Goal: Task Accomplishment & Management: Manage account settings

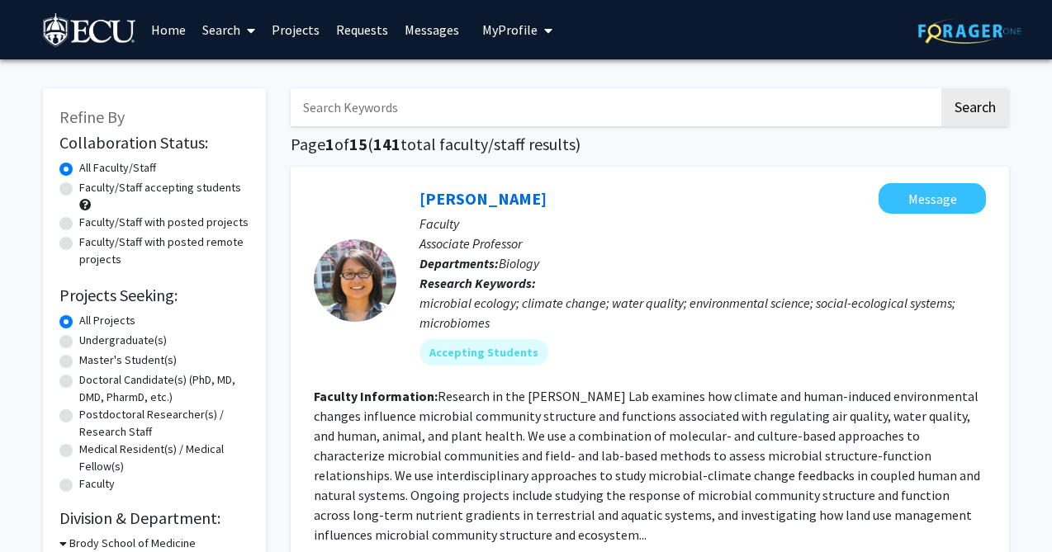
click at [513, 33] on span "My Profile" at bounding box center [509, 29] width 55 height 17
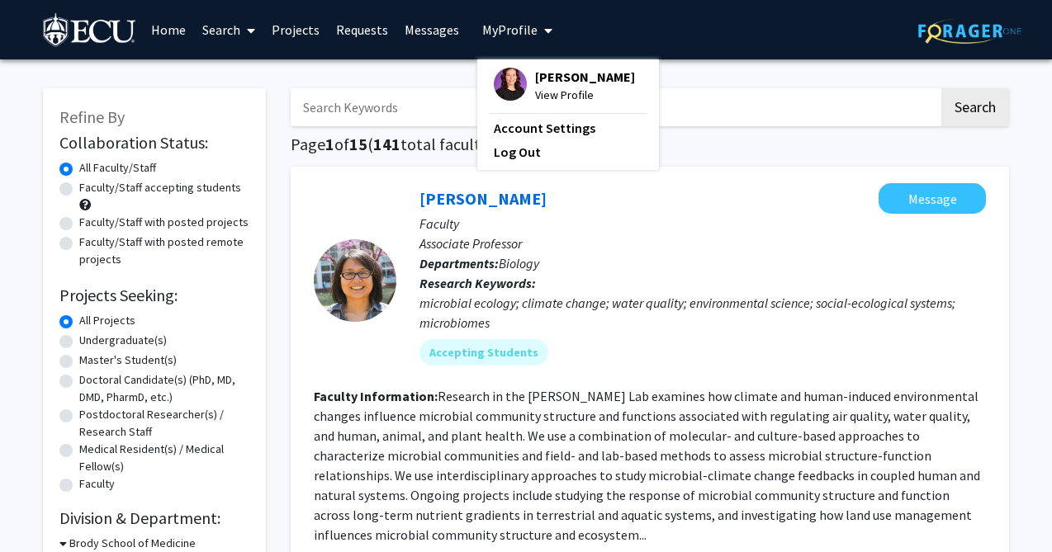
click at [308, 168] on div "[PERSON_NAME] Message Faculty Associate Professor Departments: Biology Research…" at bounding box center [650, 475] width 718 height 616
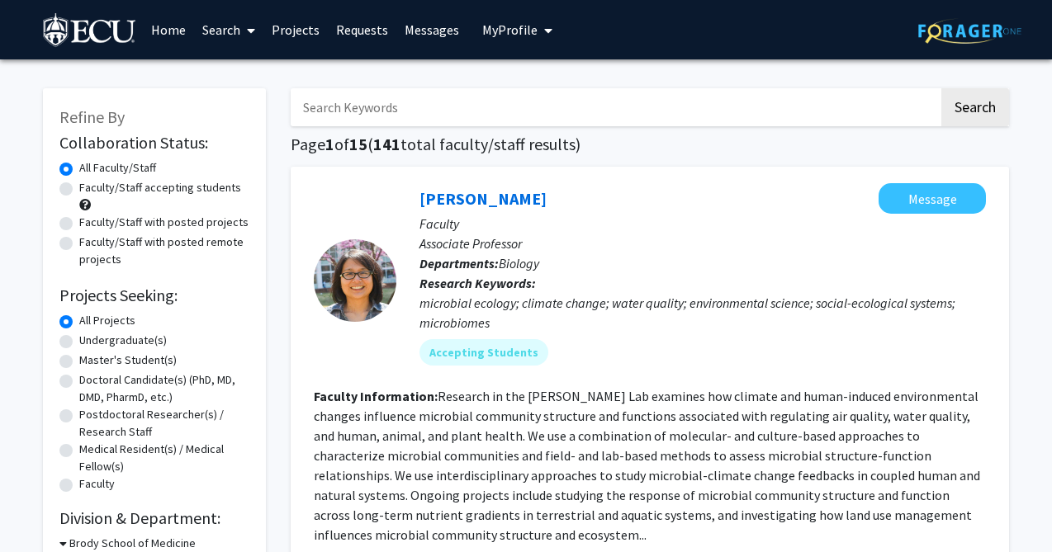
click at [528, 22] on span "My Profile" at bounding box center [509, 29] width 55 height 17
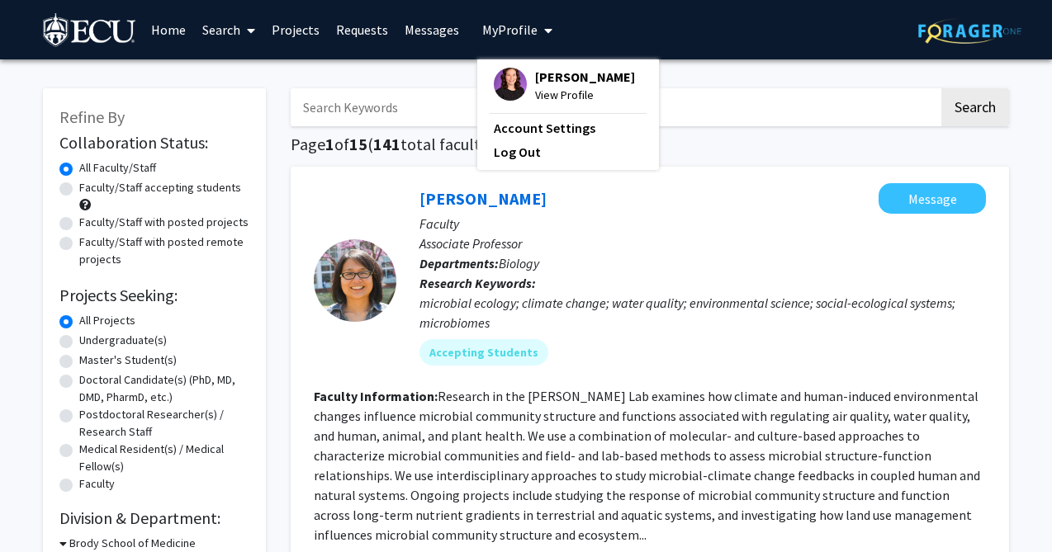
click at [552, 99] on span "View Profile" at bounding box center [585, 95] width 100 height 18
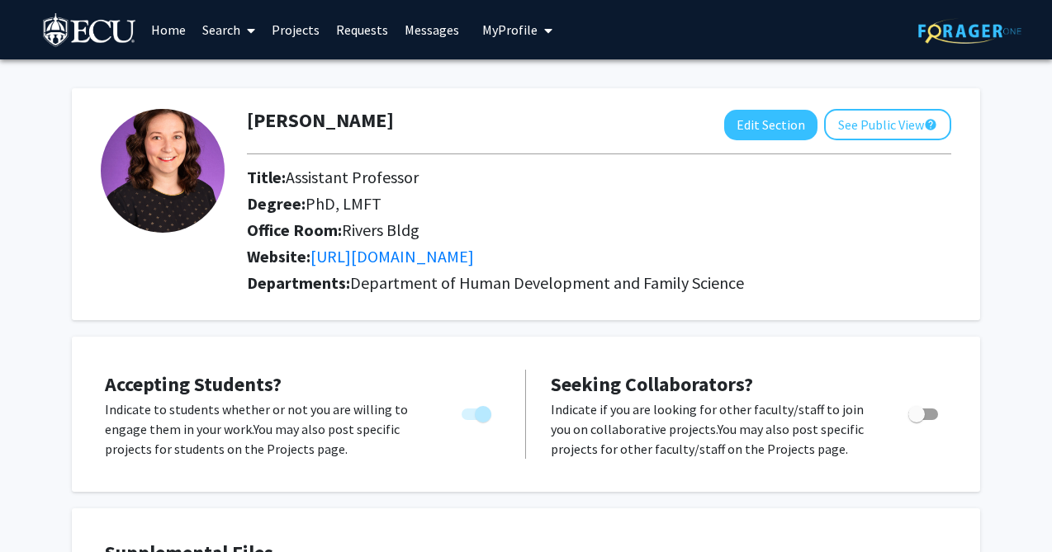
click at [374, 40] on link "Requests" at bounding box center [362, 30] width 69 height 58
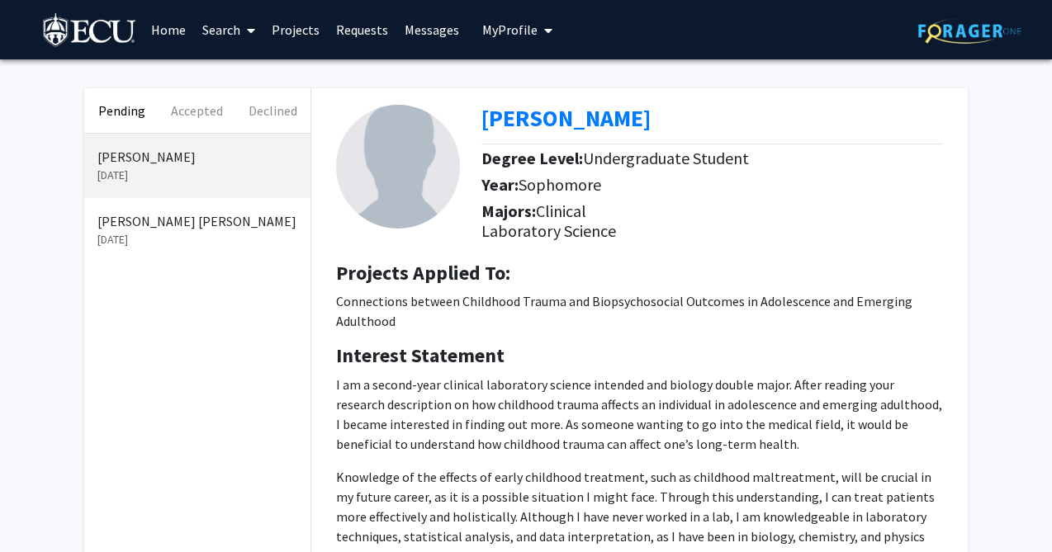
click at [235, 240] on p "[DATE]" at bounding box center [197, 239] width 200 height 17
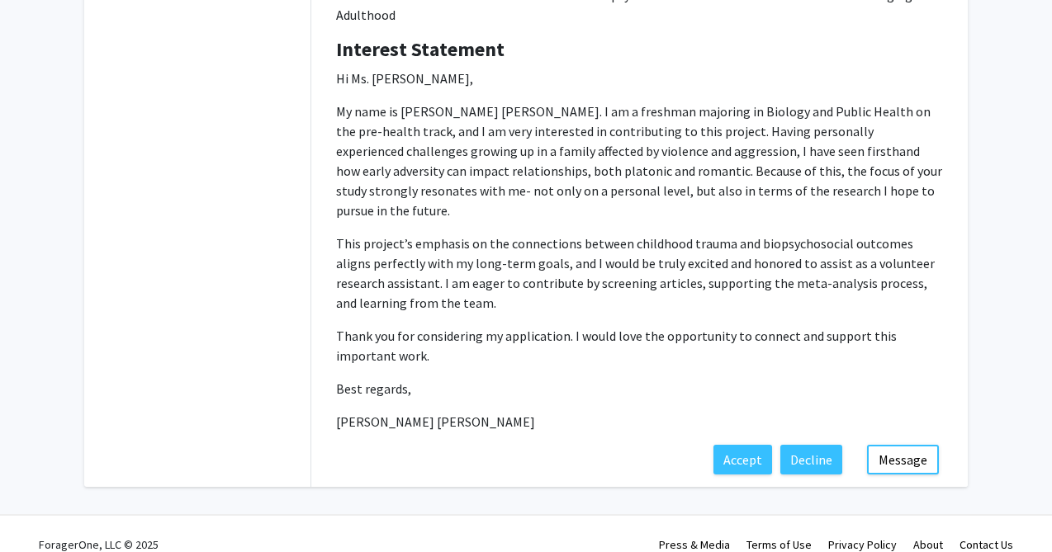
scroll to position [305, 0]
click at [751, 444] on button "Accept" at bounding box center [742, 459] width 59 height 30
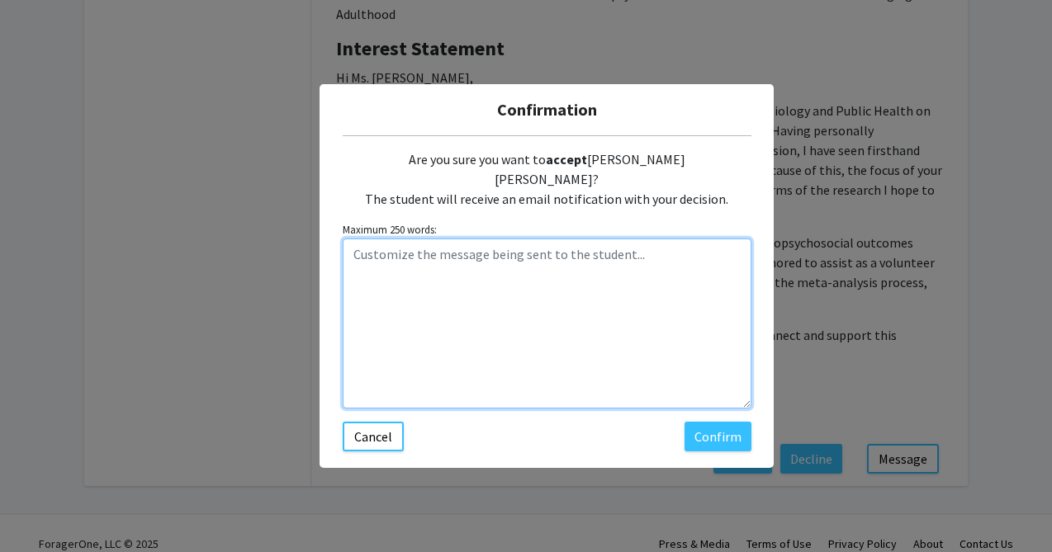
click at [673, 325] on textarea "Customize the message being sent to the student..." at bounding box center [547, 324] width 409 height 170
type textarea "Message sent via email."
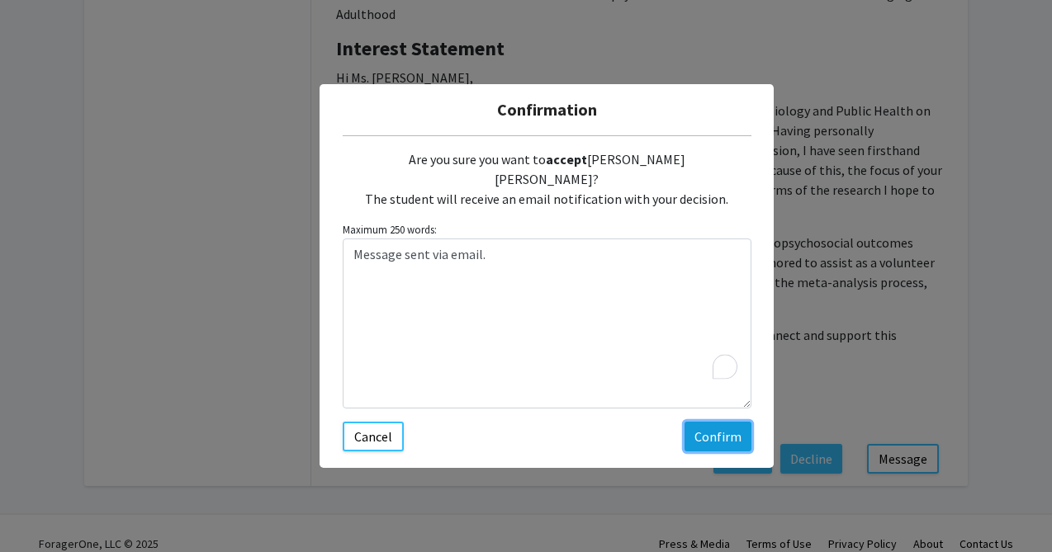
click at [701, 422] on button "Confirm" at bounding box center [718, 437] width 67 height 30
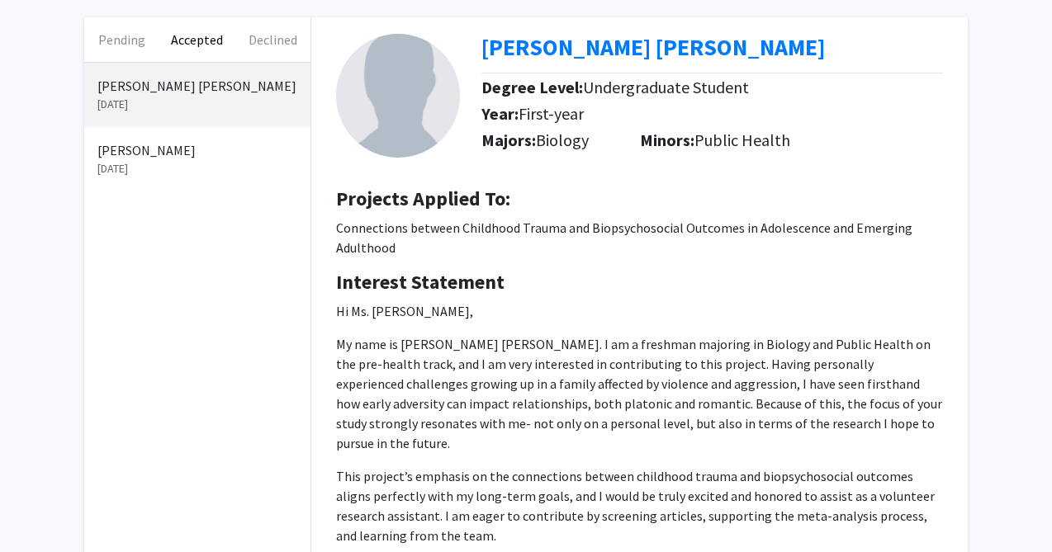
scroll to position [0, 0]
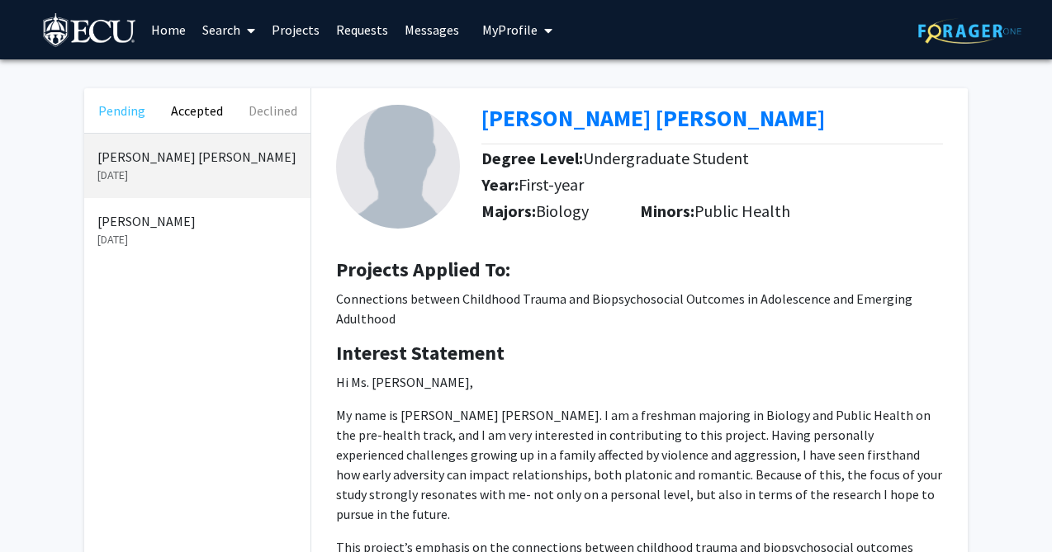
click at [127, 116] on button "Pending" at bounding box center [121, 110] width 75 height 45
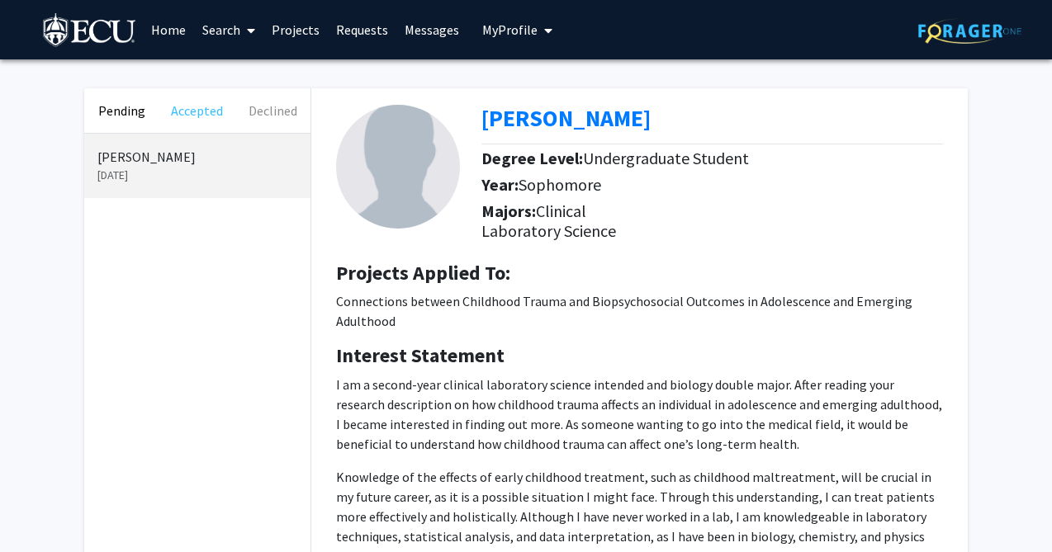
click at [199, 103] on button "Accepted" at bounding box center [196, 110] width 75 height 45
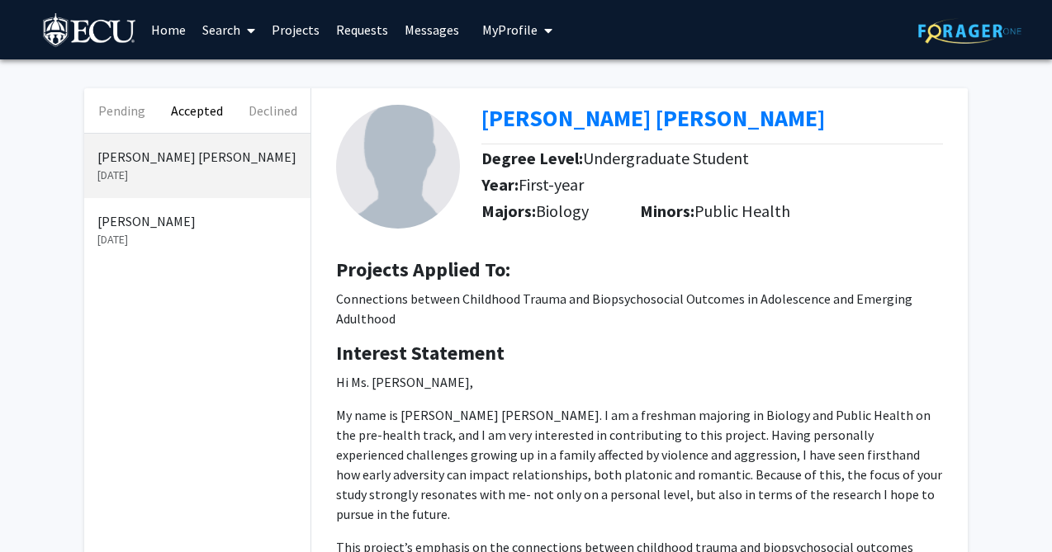
click at [200, 216] on p "[PERSON_NAME]" at bounding box center [197, 221] width 200 height 20
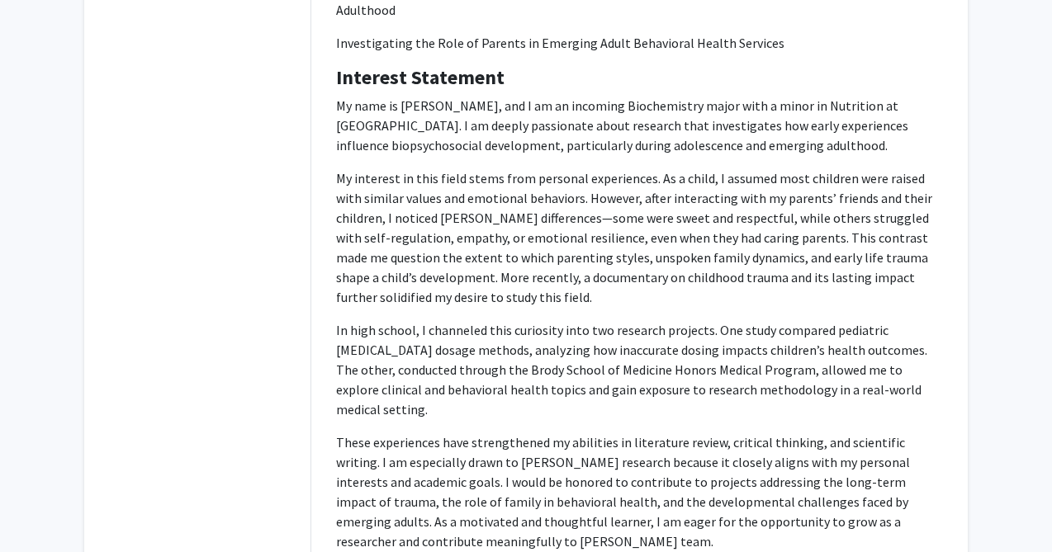
scroll to position [476, 0]
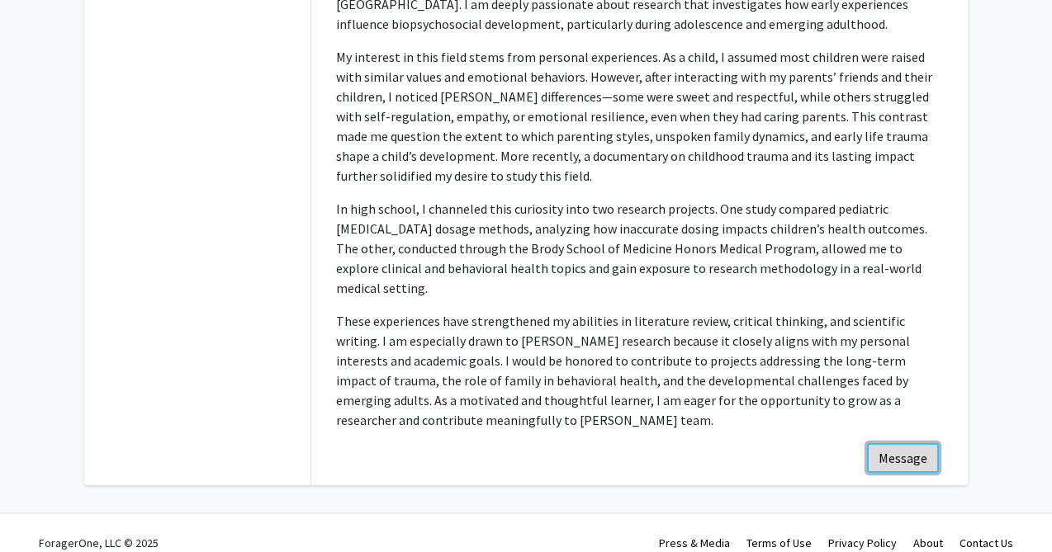
click at [906, 443] on button "Message" at bounding box center [903, 458] width 72 height 30
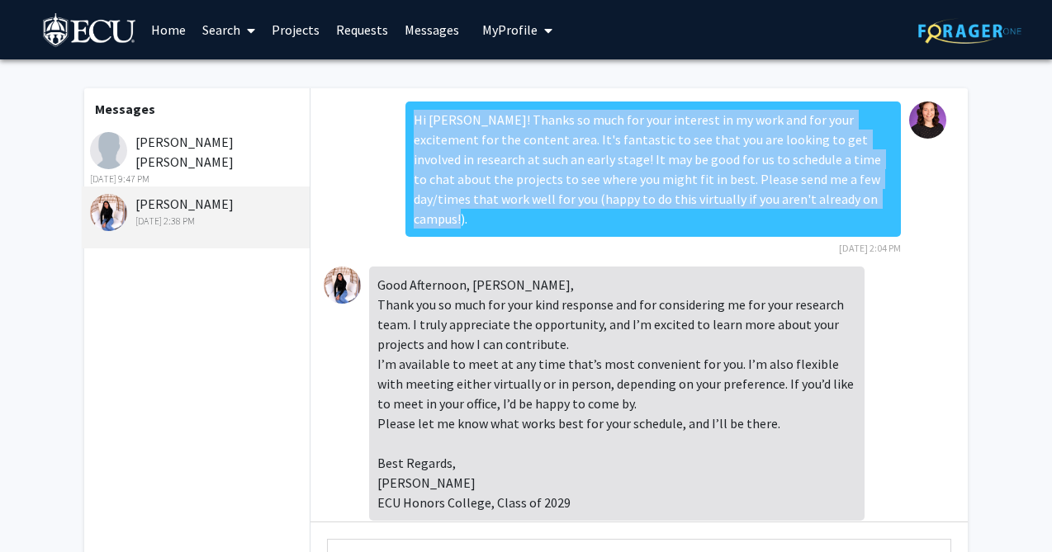
drag, startPoint x: 776, startPoint y: 197, endPoint x: 404, endPoint y: 128, distance: 378.8
click at [404, 128] on div "Hi [PERSON_NAME]! Thanks so much for your interest in my work and for your exci…" at bounding box center [639, 184] width 631 height 165
copy div "Hi [PERSON_NAME]! Thanks so much for your interest in my work and for your exci…"
click at [353, 23] on link "Requests" at bounding box center [362, 30] width 69 height 58
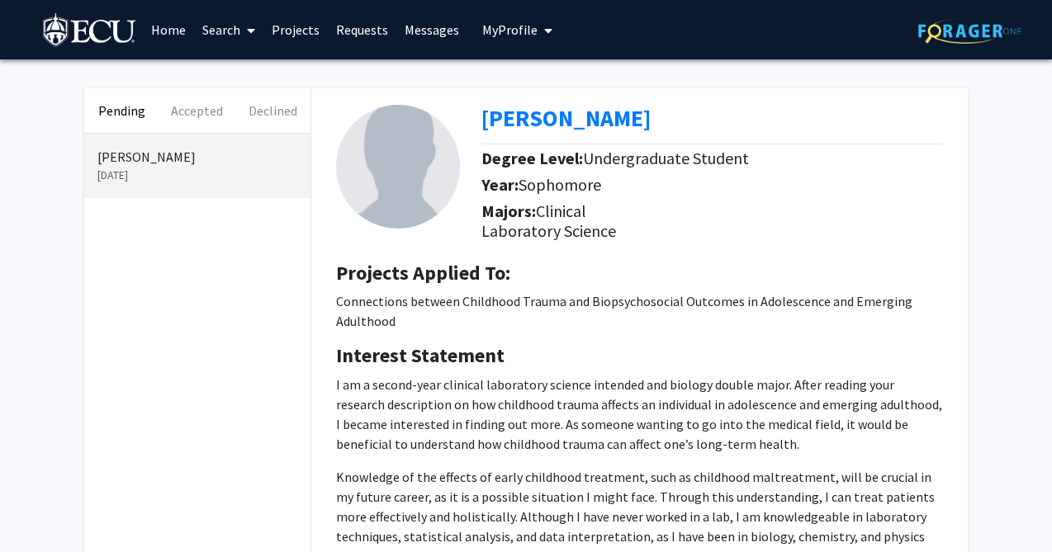
scroll to position [242, 0]
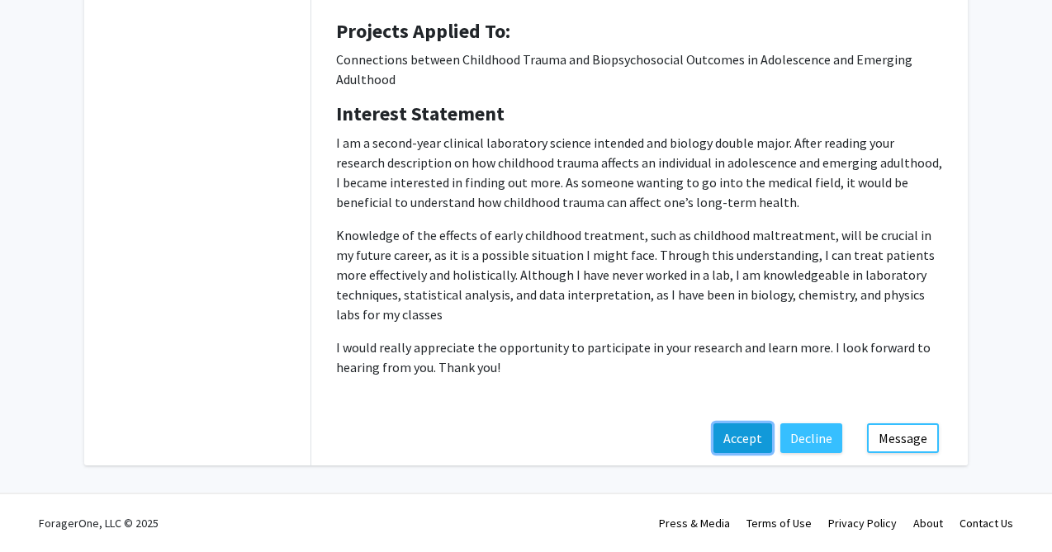
click at [748, 448] on button "Accept" at bounding box center [742, 439] width 59 height 30
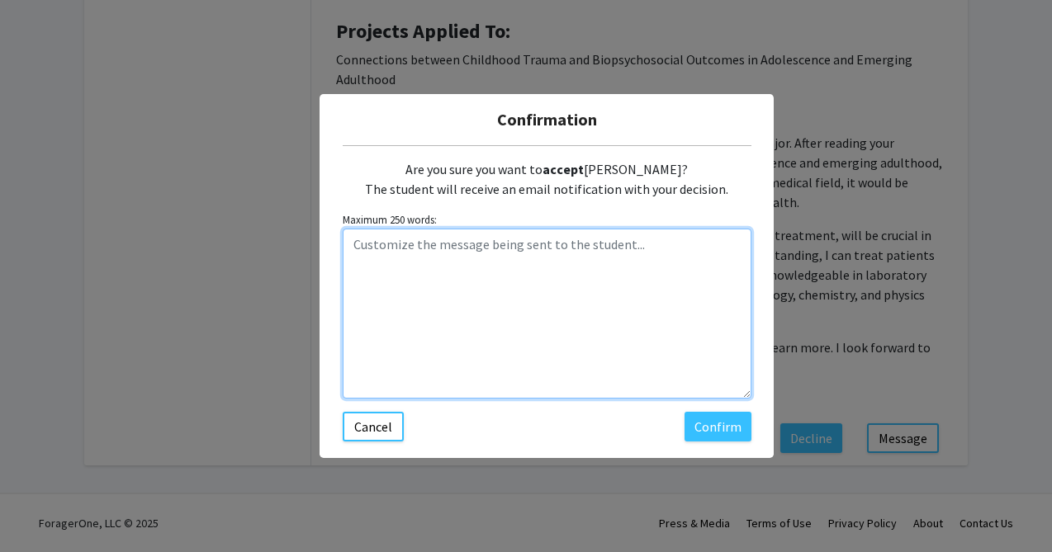
click at [589, 349] on textarea "Customize the message being sent to the student..." at bounding box center [547, 314] width 409 height 170
paste textarea "Hi [PERSON_NAME]! Thanks so much for your interest in my work and for your exci…"
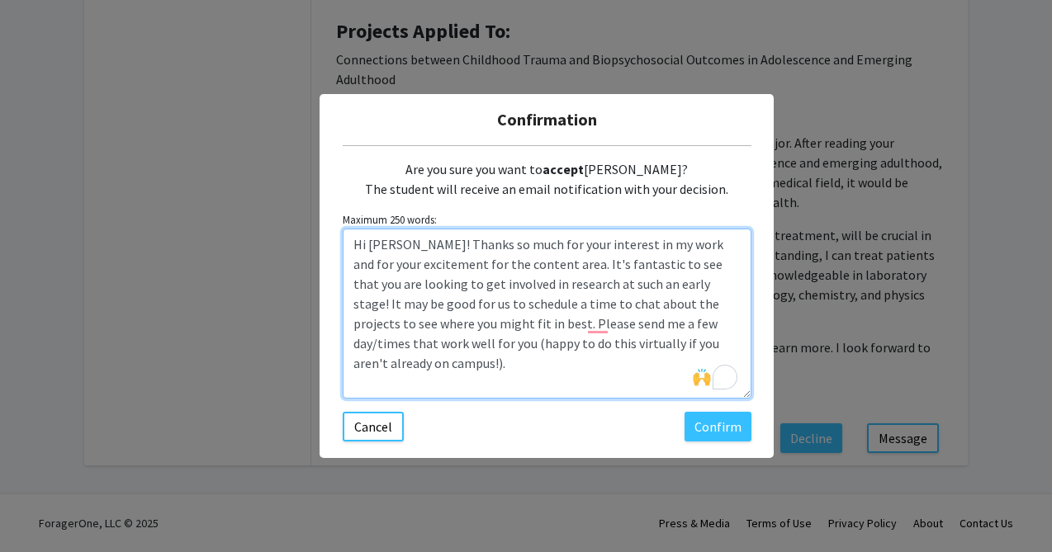
click at [396, 242] on textarea "Hi [PERSON_NAME]! Thanks so much for your interest in my work and for your exci…" at bounding box center [547, 314] width 409 height 170
click at [524, 314] on textarea "Hi [PERSON_NAME]! Thanks so much for your interest in my work and for your exci…" at bounding box center [547, 314] width 409 height 170
click at [661, 305] on textarea "Hi [PERSON_NAME]! Thanks so much for your interest in my work and for your exci…" at bounding box center [547, 314] width 409 height 170
drag, startPoint x: 460, startPoint y: 320, endPoint x: 694, endPoint y: 310, distance: 233.9
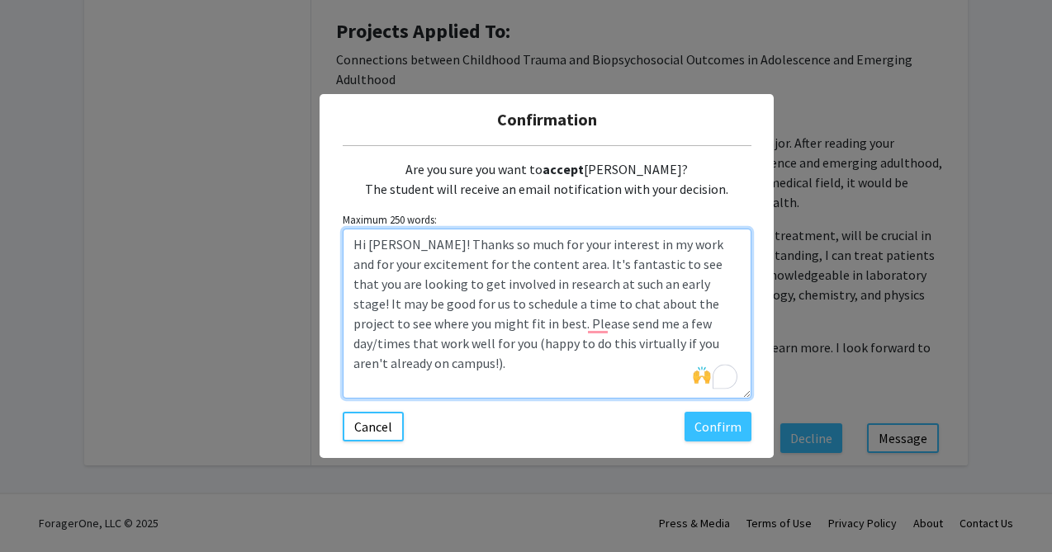
click at [694, 310] on textarea "Hi [PERSON_NAME]! Thanks so much for your interest in my work and for your exci…" at bounding box center [547, 314] width 409 height 170
click at [379, 343] on textarea "Hi [PERSON_NAME]! Thanks so much for your interest in my work and for your exci…" at bounding box center [547, 314] width 409 height 170
drag, startPoint x: 459, startPoint y: 365, endPoint x: 514, endPoint y: 349, distance: 57.5
click at [514, 349] on textarea "Hi [PERSON_NAME]! Thanks so much for your interest in my work and for your exci…" at bounding box center [547, 314] width 409 height 170
drag, startPoint x: 508, startPoint y: 363, endPoint x: 508, endPoint y: 349, distance: 14.0
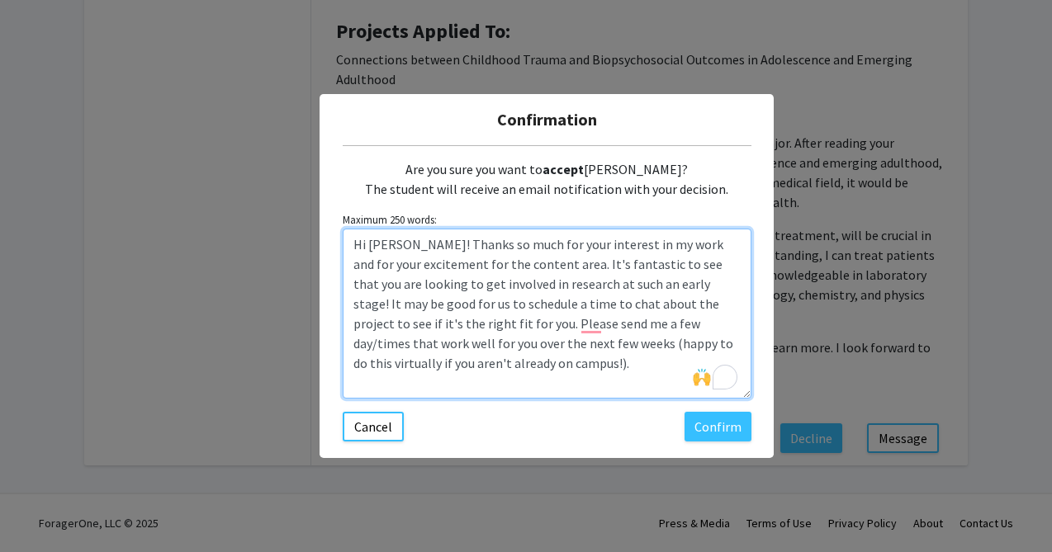
click at [508, 349] on textarea "Hi [PERSON_NAME]! Thanks so much for your interest in my work and for your exci…" at bounding box center [547, 314] width 409 height 170
type textarea "Hi [PERSON_NAME]! Thanks so much for your interest in my work and for your exci…"
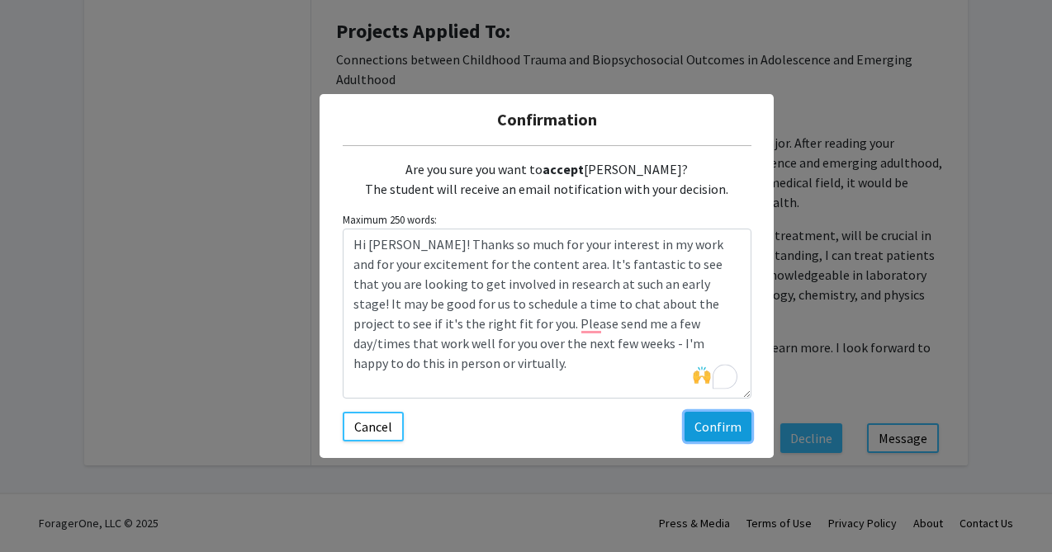
click at [732, 433] on button "Confirm" at bounding box center [718, 427] width 67 height 30
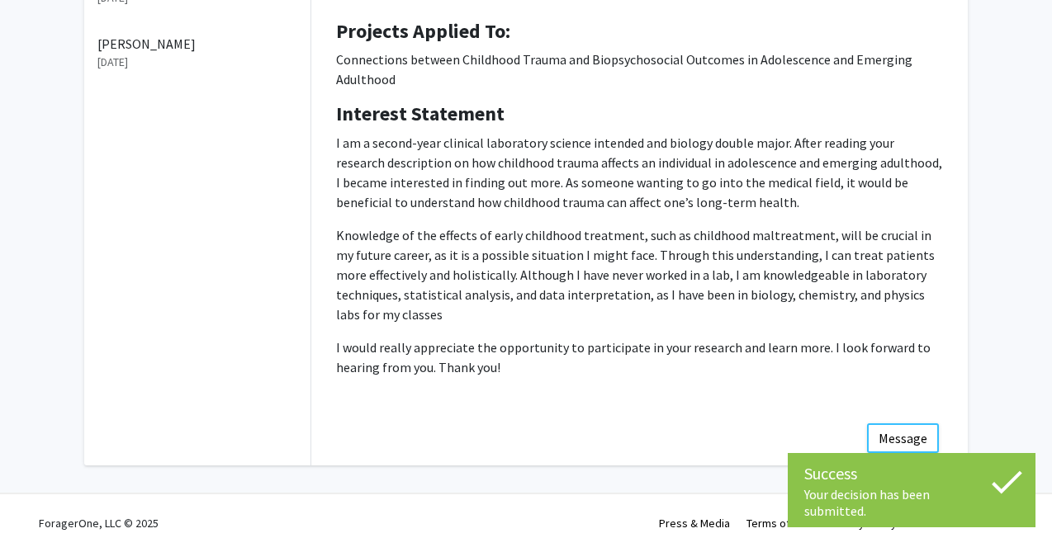
scroll to position [0, 0]
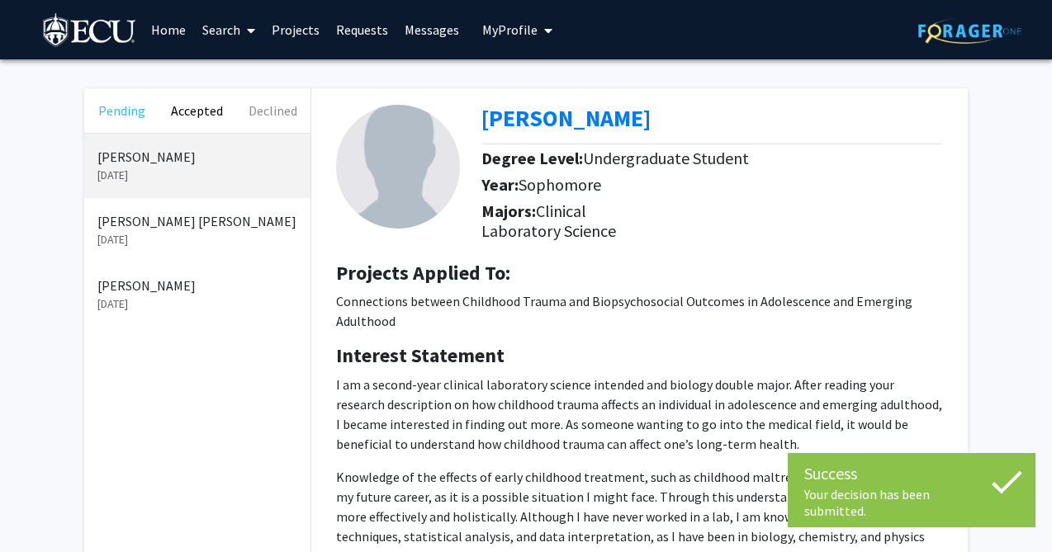
click at [118, 99] on button "Pending" at bounding box center [121, 110] width 75 height 45
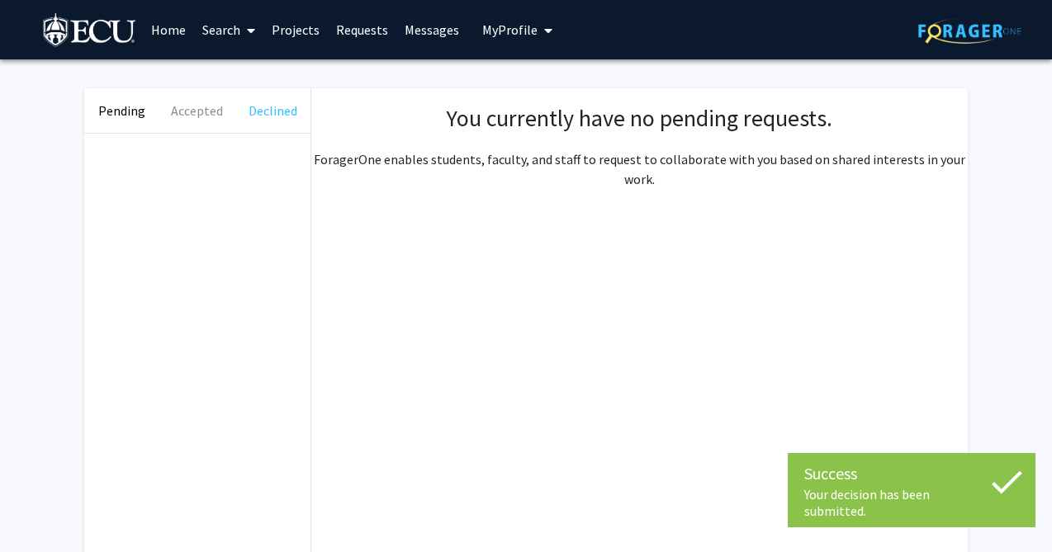
click at [272, 116] on button "Declined" at bounding box center [272, 110] width 75 height 45
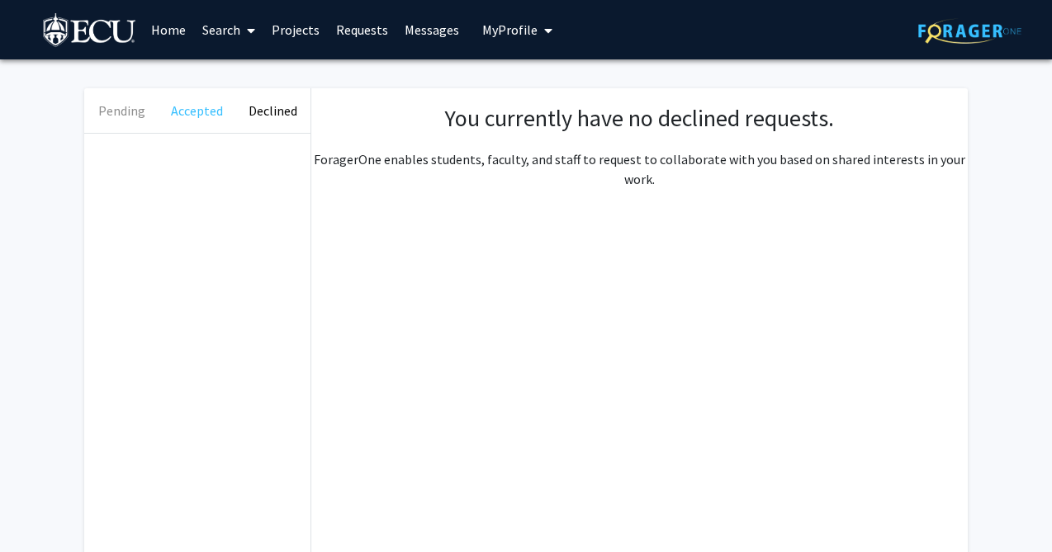
click at [205, 111] on button "Accepted" at bounding box center [196, 110] width 75 height 45
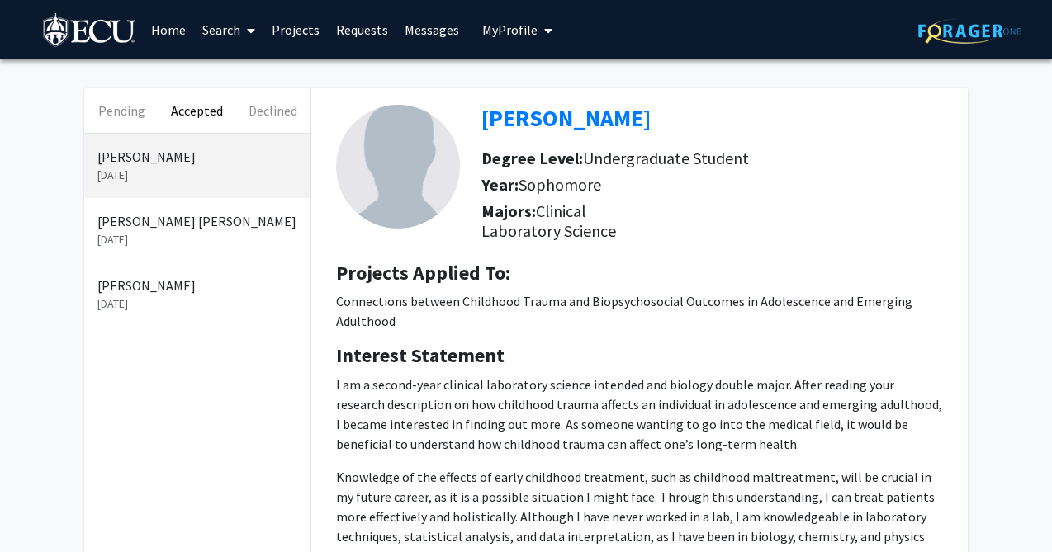
click at [176, 27] on link "Home" at bounding box center [168, 30] width 51 height 58
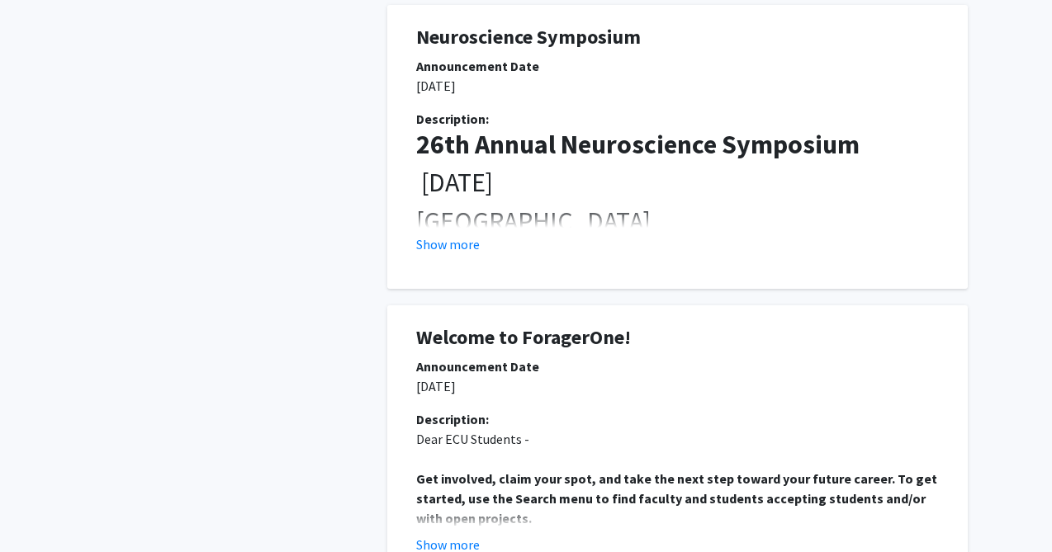
scroll to position [1207, 0]
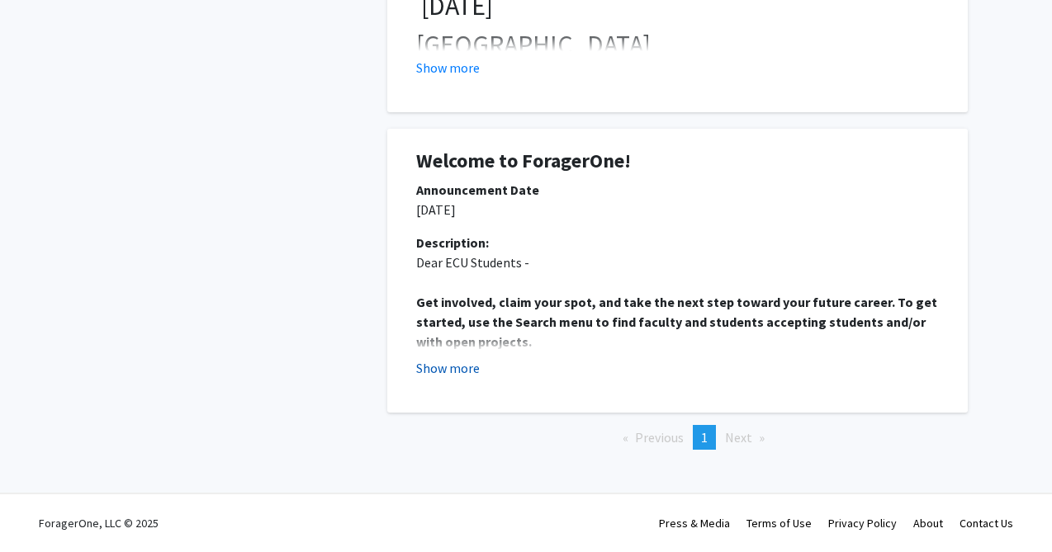
click at [451, 364] on button "Show more" at bounding box center [448, 368] width 64 height 20
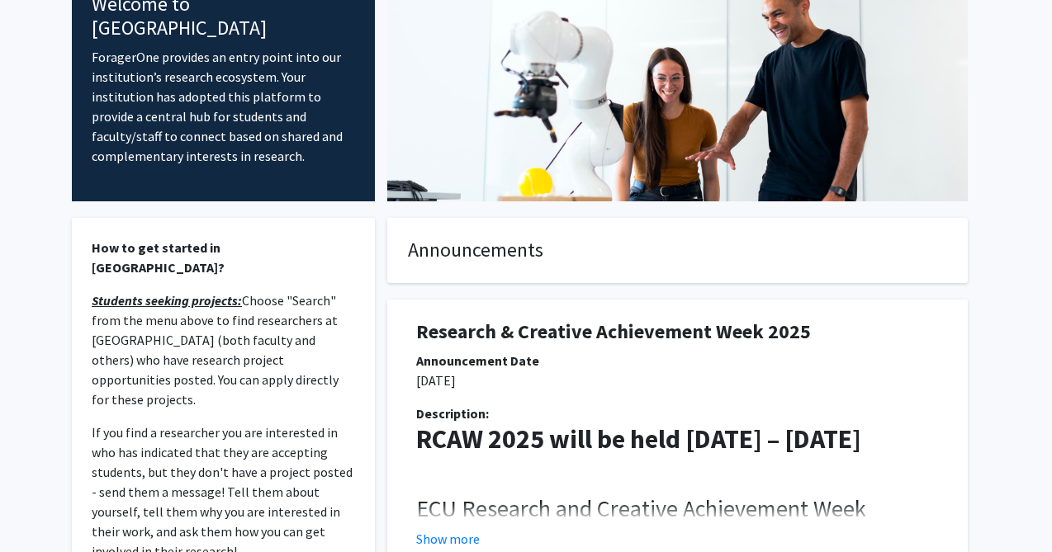
scroll to position [0, 0]
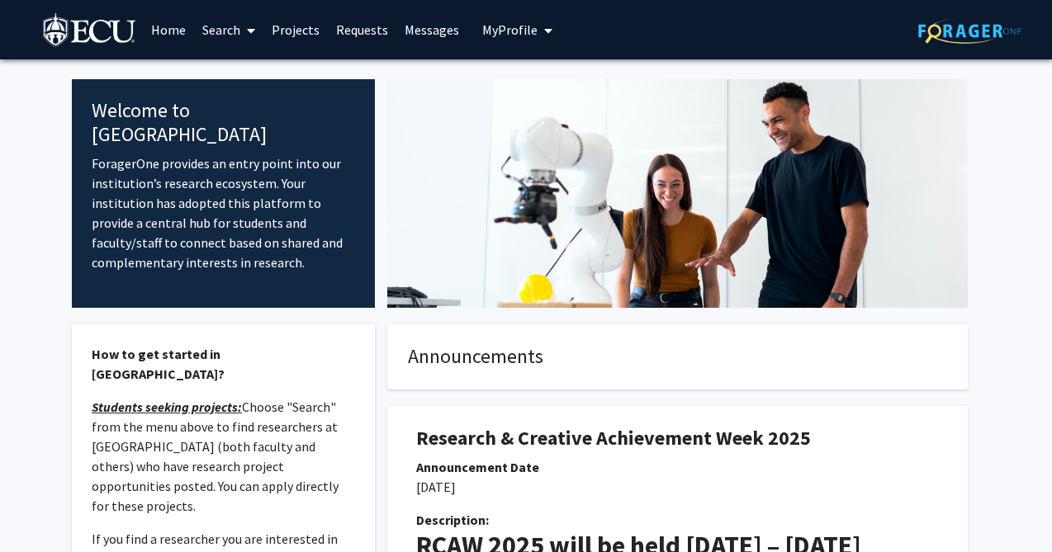
click at [220, 33] on link "Search" at bounding box center [228, 30] width 69 height 58
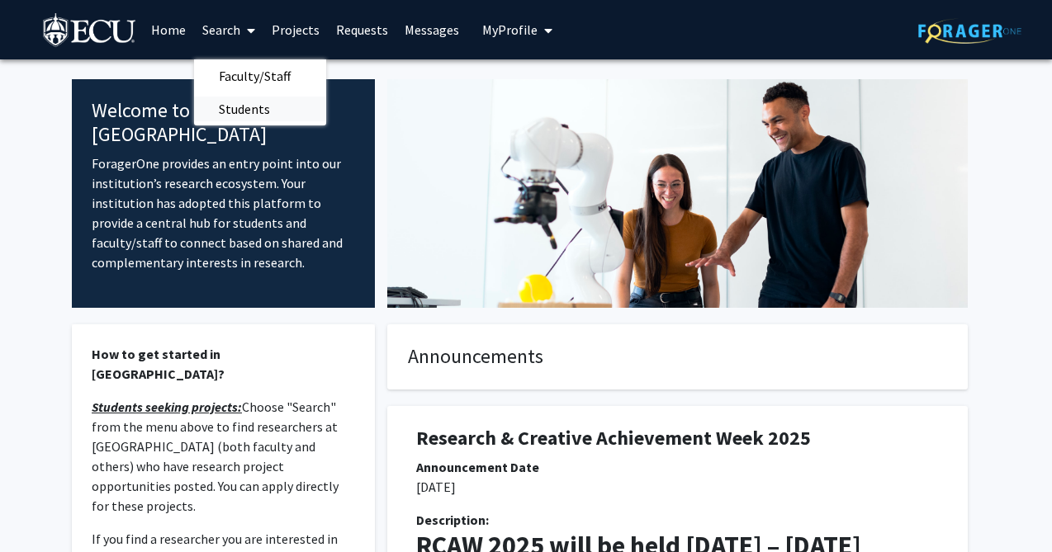
click at [249, 99] on span "Students" at bounding box center [244, 108] width 101 height 33
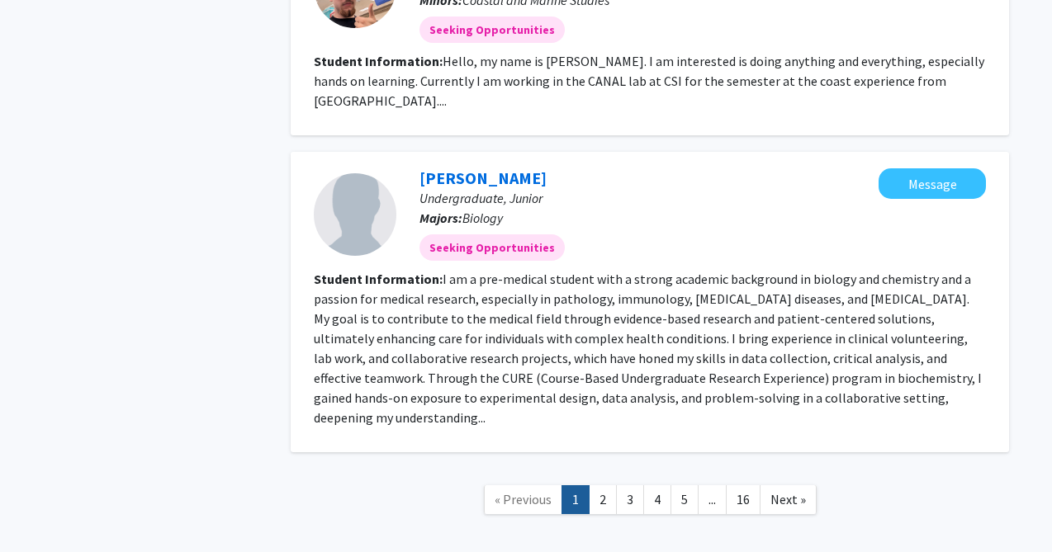
scroll to position [2237, 0]
